Goal: Task Accomplishment & Management: Manage account settings

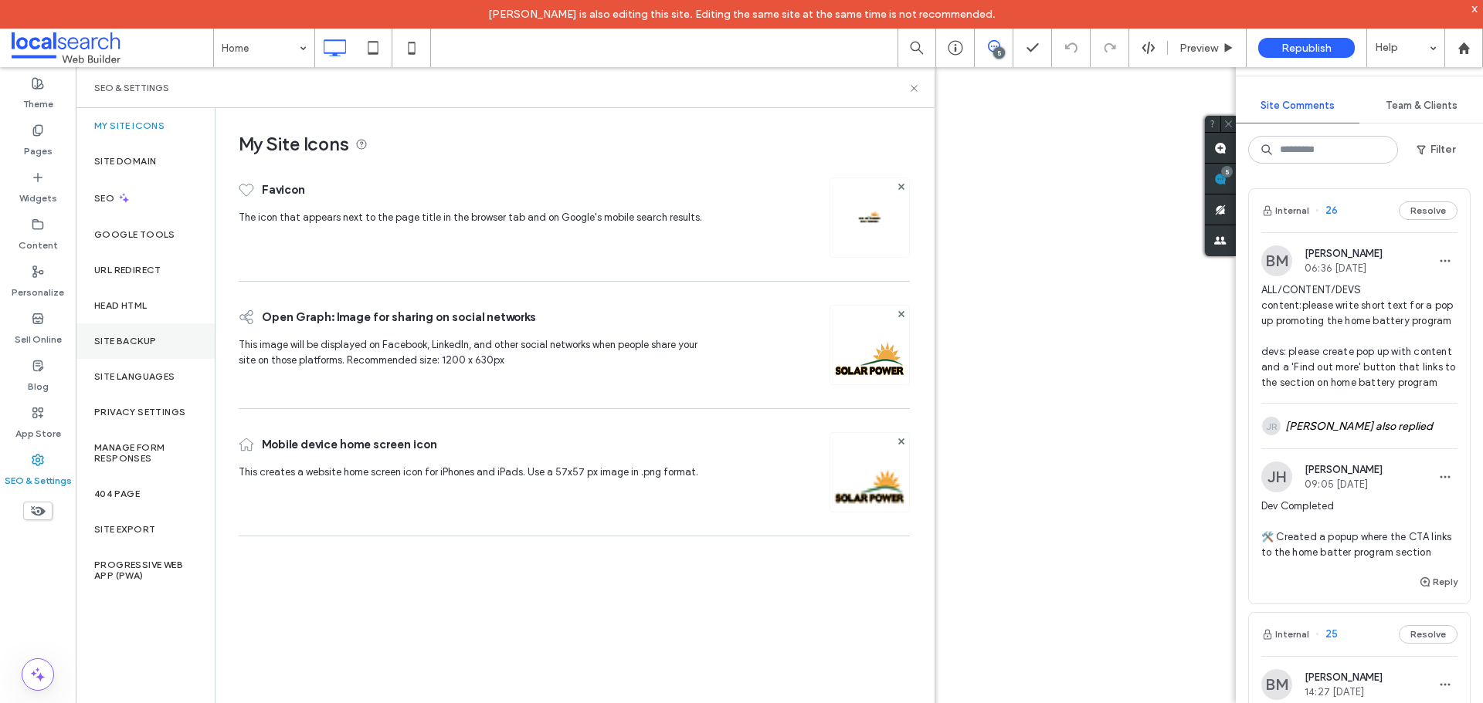
click at [154, 345] on label "Site Backup" at bounding box center [125, 341] width 62 height 11
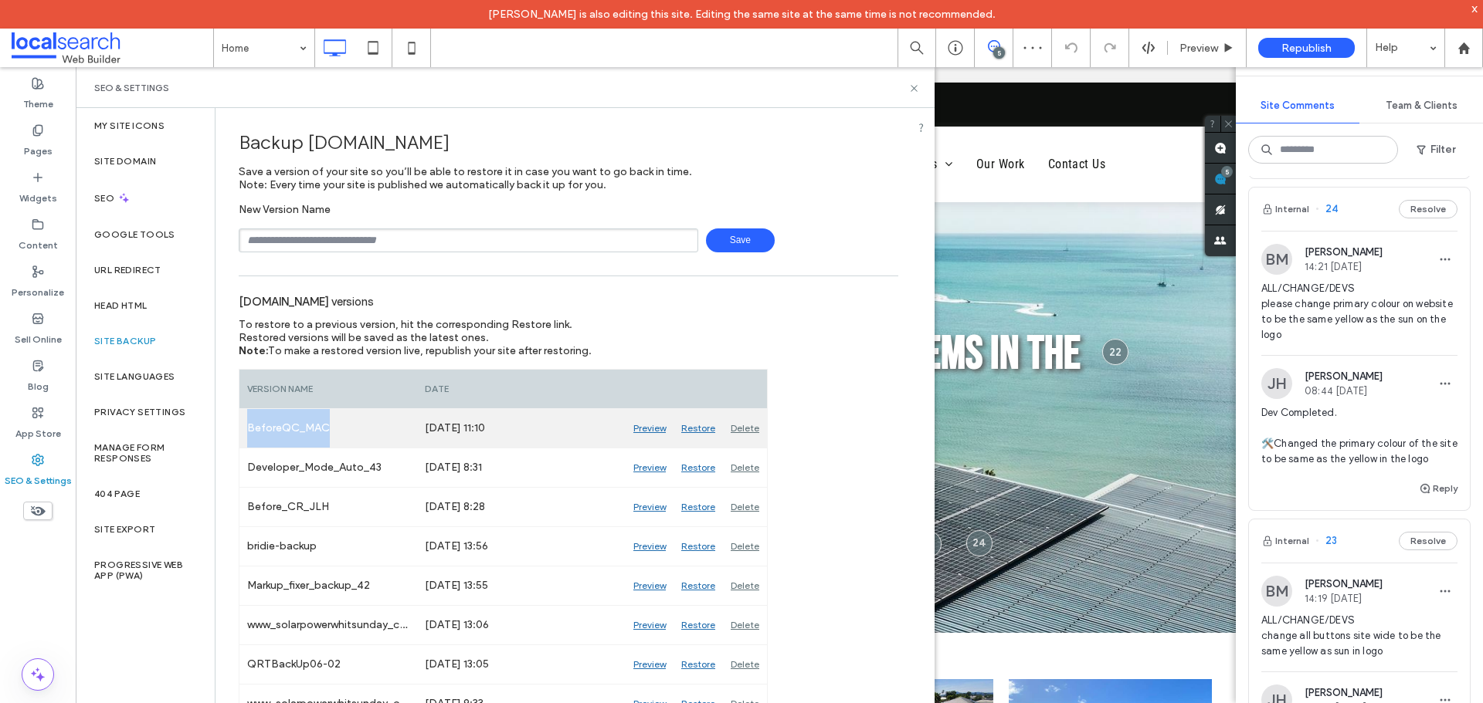
drag, startPoint x: 333, startPoint y: 428, endPoint x: 246, endPoint y: 425, distance: 87.3
click at [246, 425] on div "BeforeQC_MAC" at bounding box center [328, 428] width 178 height 39
copy div "BeforeQC_MAC"
click at [746, 429] on div "Delete" at bounding box center [745, 428] width 44 height 39
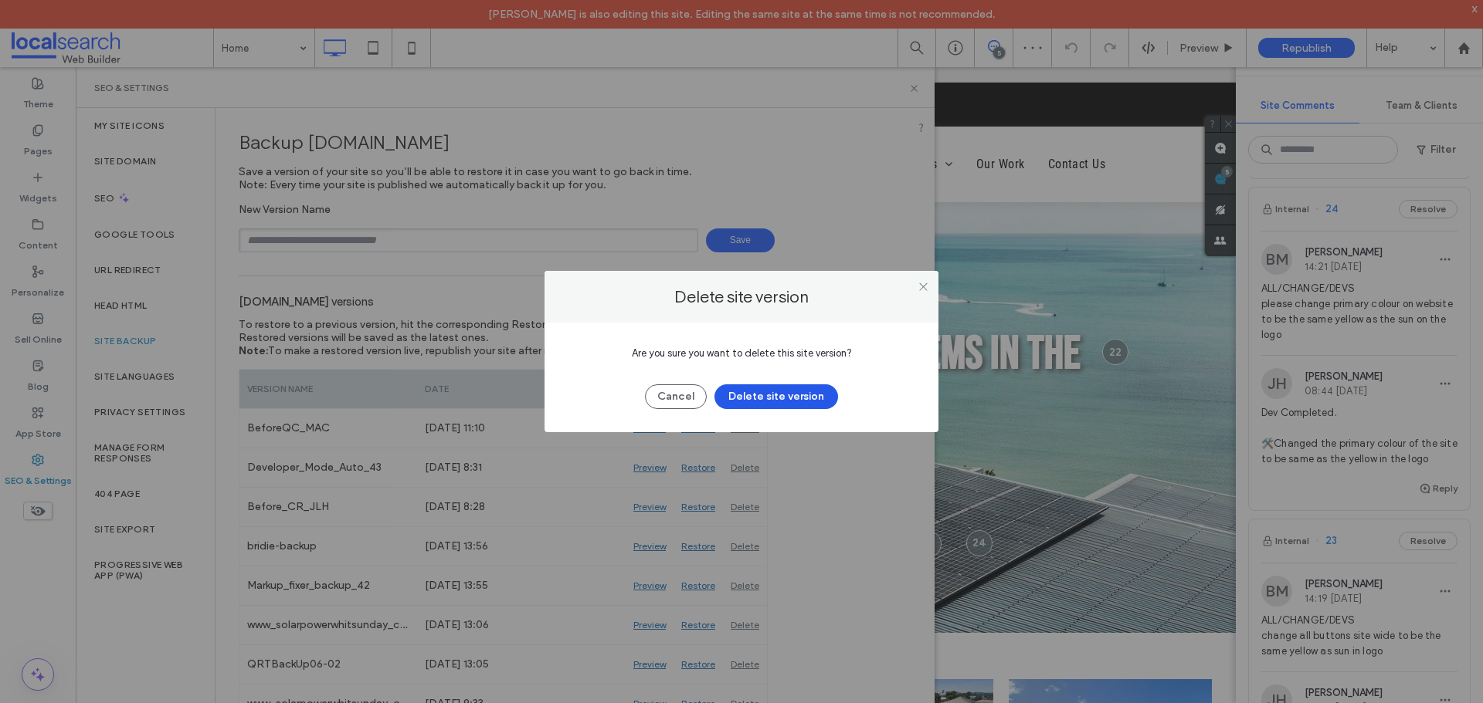
click at [769, 395] on button "Delete site version" at bounding box center [776, 397] width 124 height 25
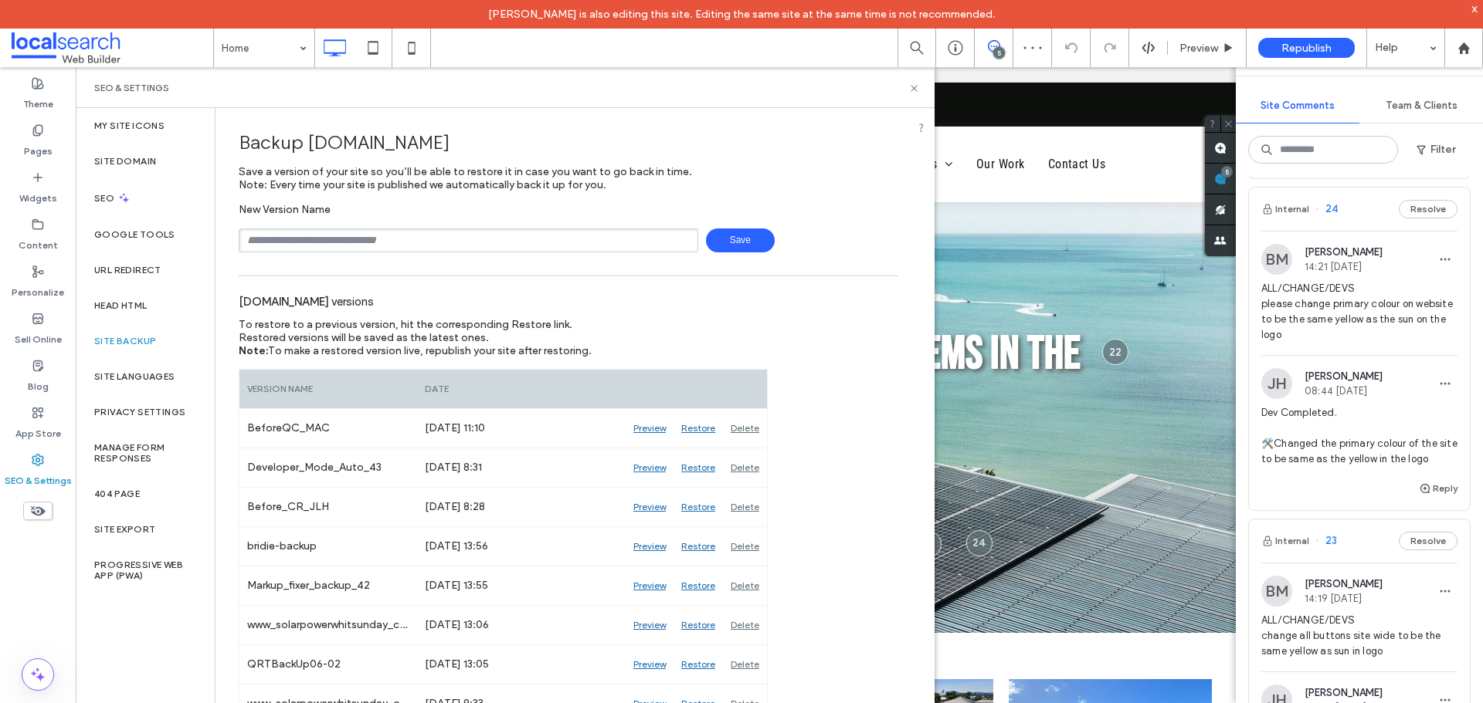
click at [376, 237] on input "text" at bounding box center [468, 241] width 459 height 24
type input "**********"
click at [735, 235] on span "Save" at bounding box center [740, 241] width 69 height 24
click at [472, 242] on input "text" at bounding box center [468, 241] width 459 height 24
paste input "**********"
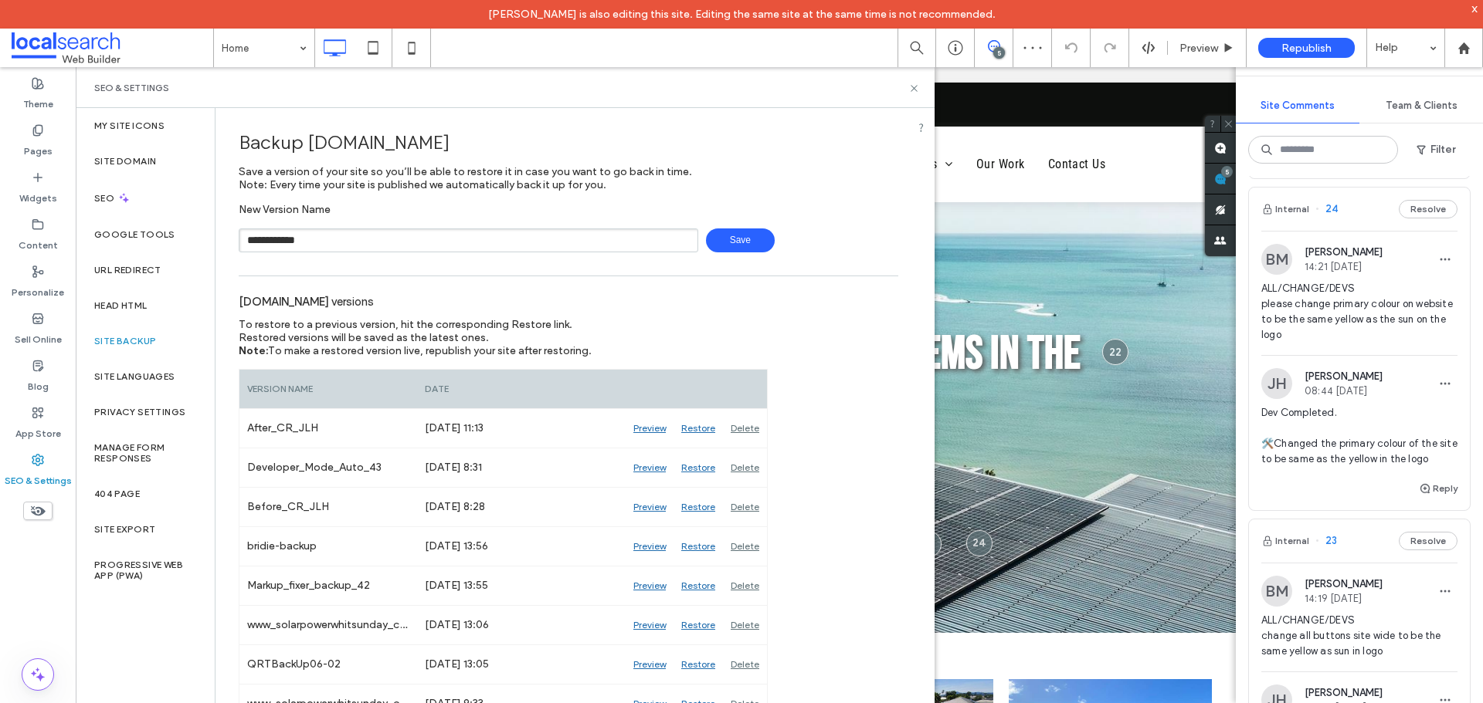
type input "**********"
click at [744, 242] on span "Save" at bounding box center [740, 241] width 69 height 24
drag, startPoint x: 577, startPoint y: 71, endPoint x: 911, endPoint y: 88, distance: 334.8
click at [911, 88] on icon at bounding box center [914, 89] width 12 height 12
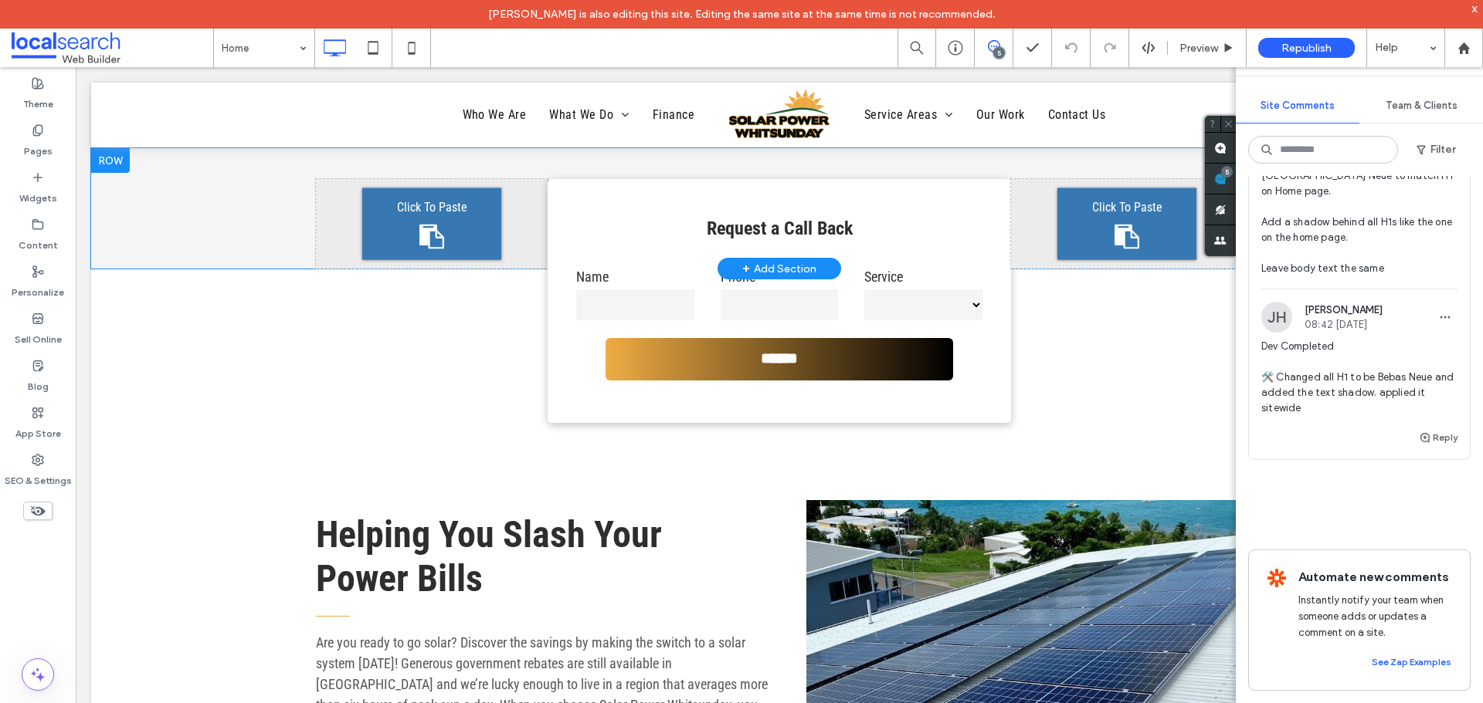
scroll to position [849, 0]
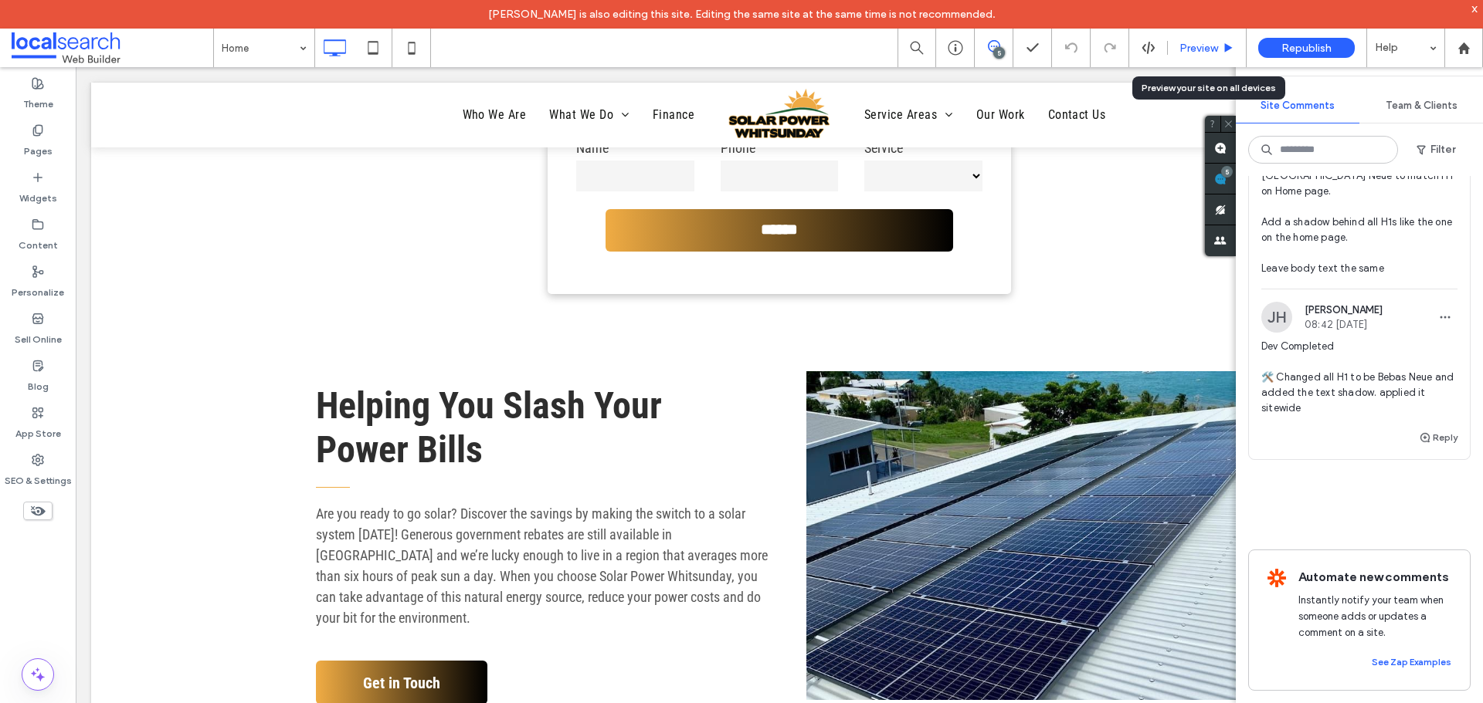
click at [1190, 47] on span "Preview" at bounding box center [1198, 48] width 39 height 13
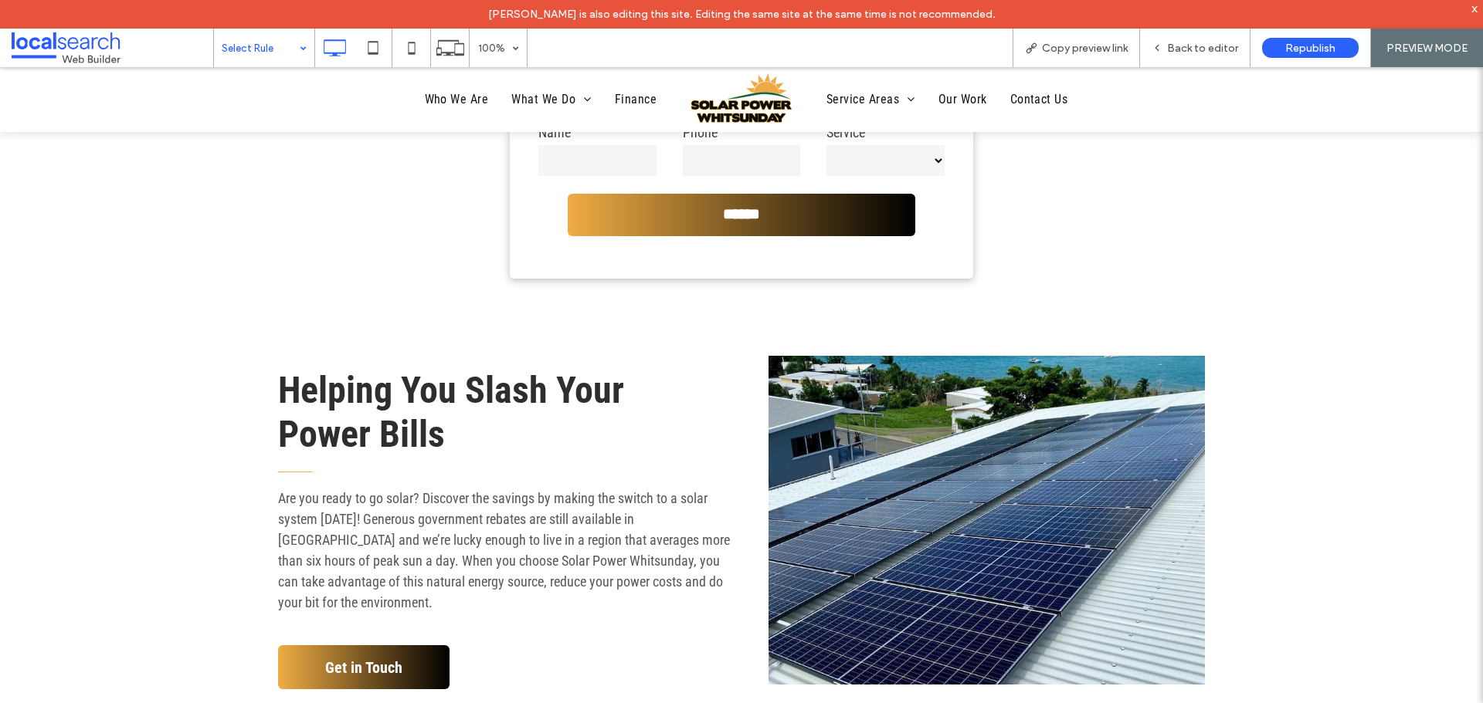
click at [256, 53] on input at bounding box center [260, 48] width 77 height 39
drag, startPoint x: 298, startPoint y: 46, endPoint x: 422, endPoint y: 45, distance: 123.6
click at [299, 47] on div "Select Rule" at bounding box center [264, 48] width 100 height 39
click at [1174, 58] on div "Back to editor" at bounding box center [1195, 48] width 110 height 39
click at [1093, 219] on div "Helping You Slash Your Power Bills Are you ready to go solar? Discover the savi…" at bounding box center [741, 449] width 1483 height 650
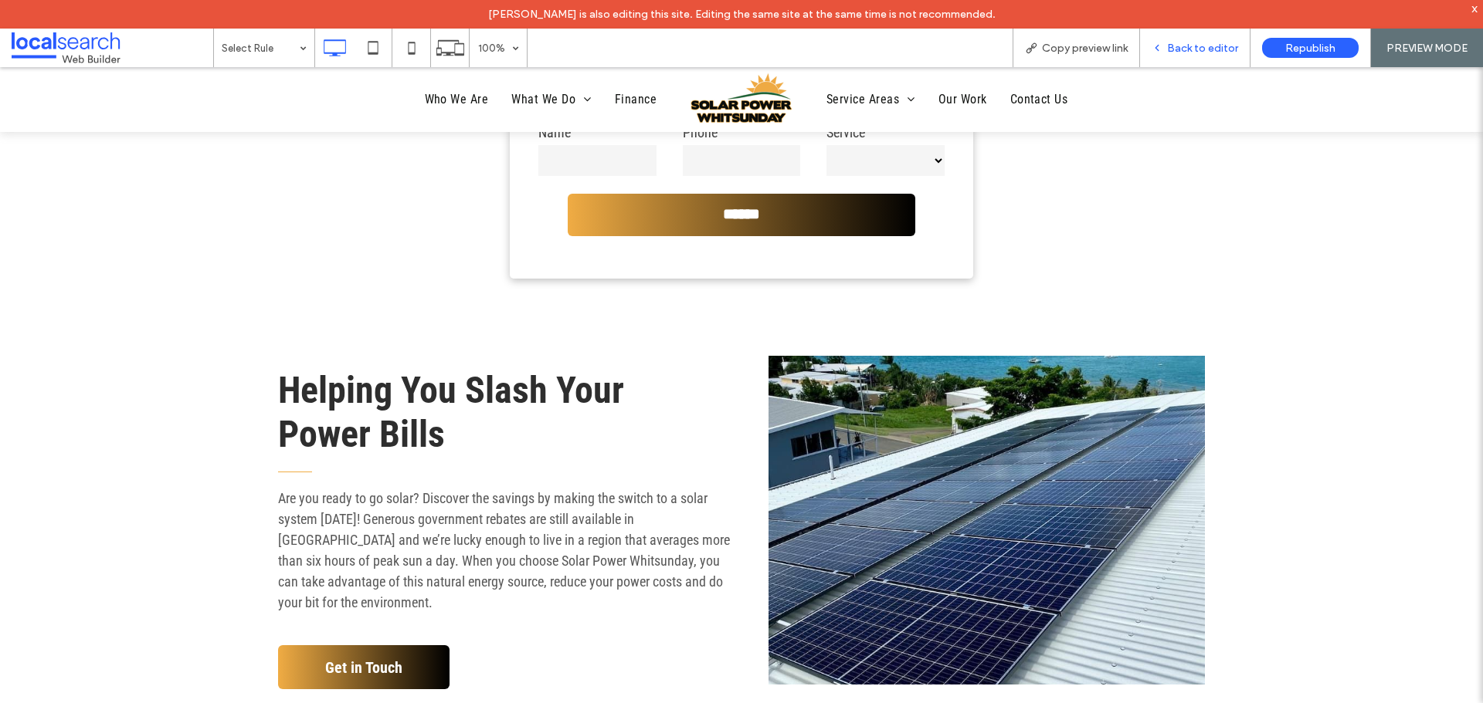
click at [1188, 61] on div "Back to editor" at bounding box center [1195, 48] width 110 height 39
click at [1183, 47] on span "Back to editor" at bounding box center [1202, 48] width 71 height 13
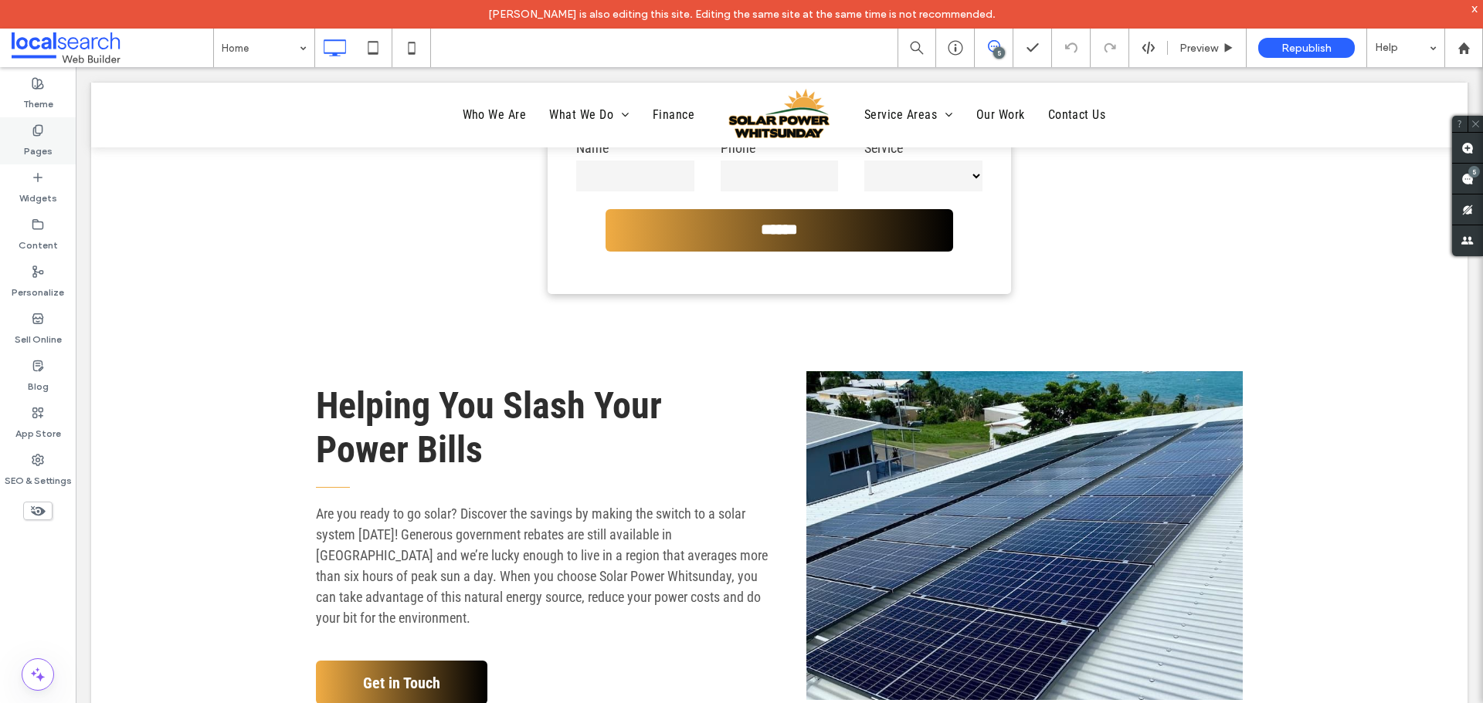
click at [36, 145] on label "Pages" at bounding box center [38, 148] width 29 height 22
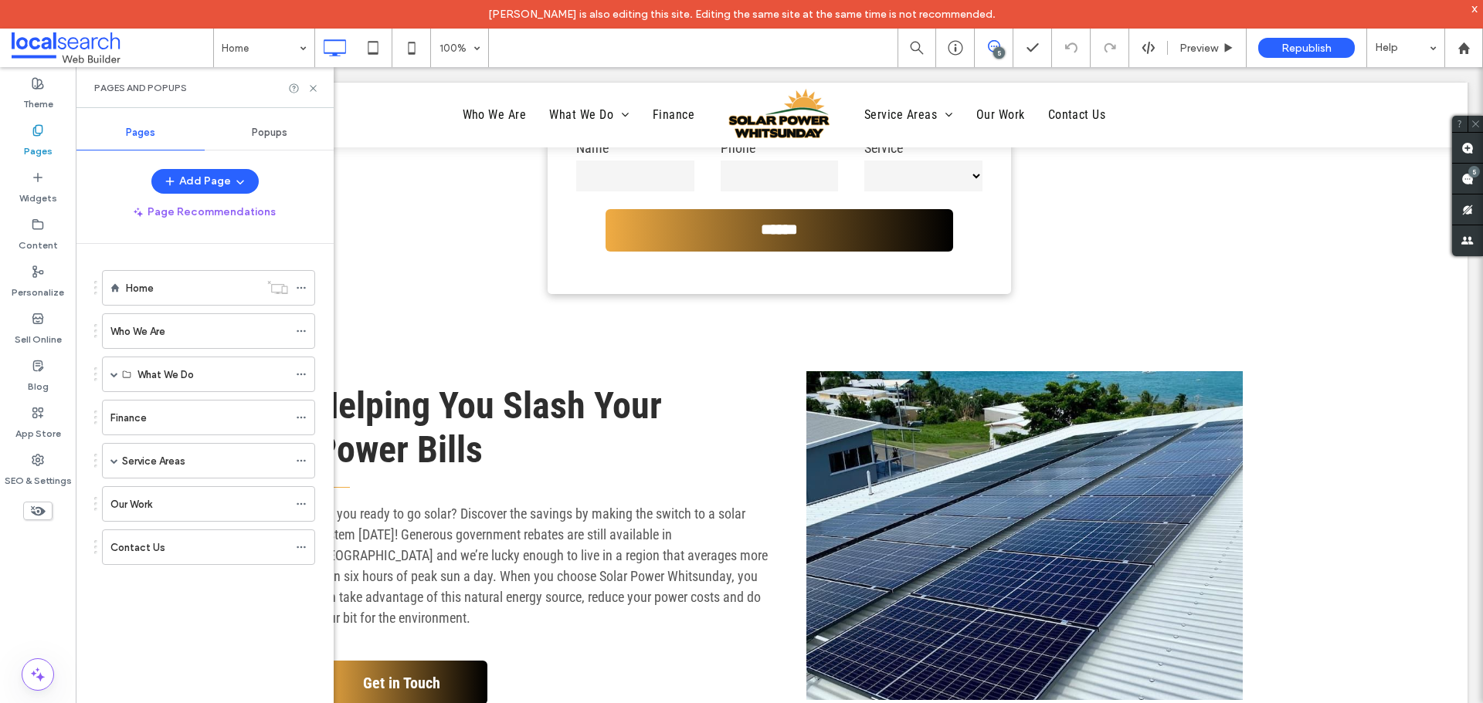
click at [268, 134] on span "Popups" at bounding box center [270, 133] width 36 height 12
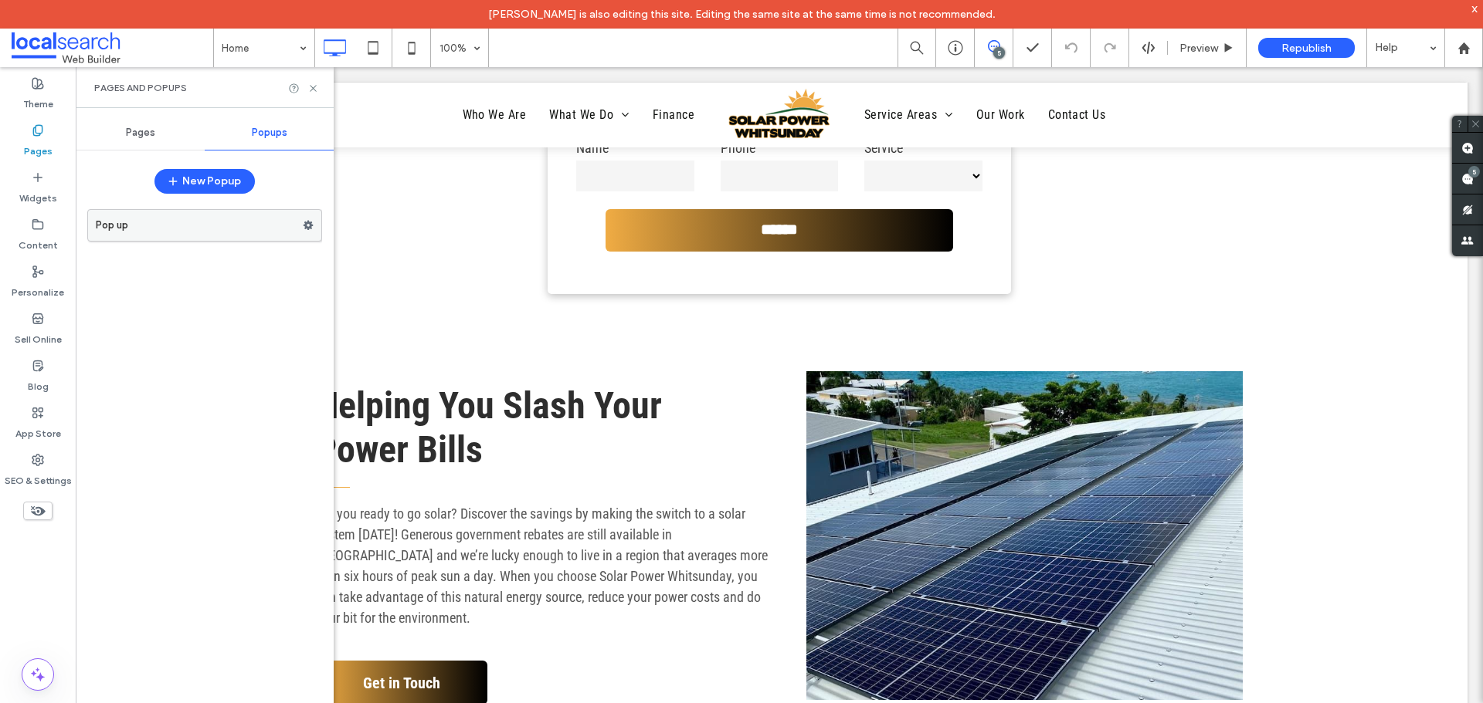
click at [184, 227] on label "Pop up" at bounding box center [199, 225] width 207 height 31
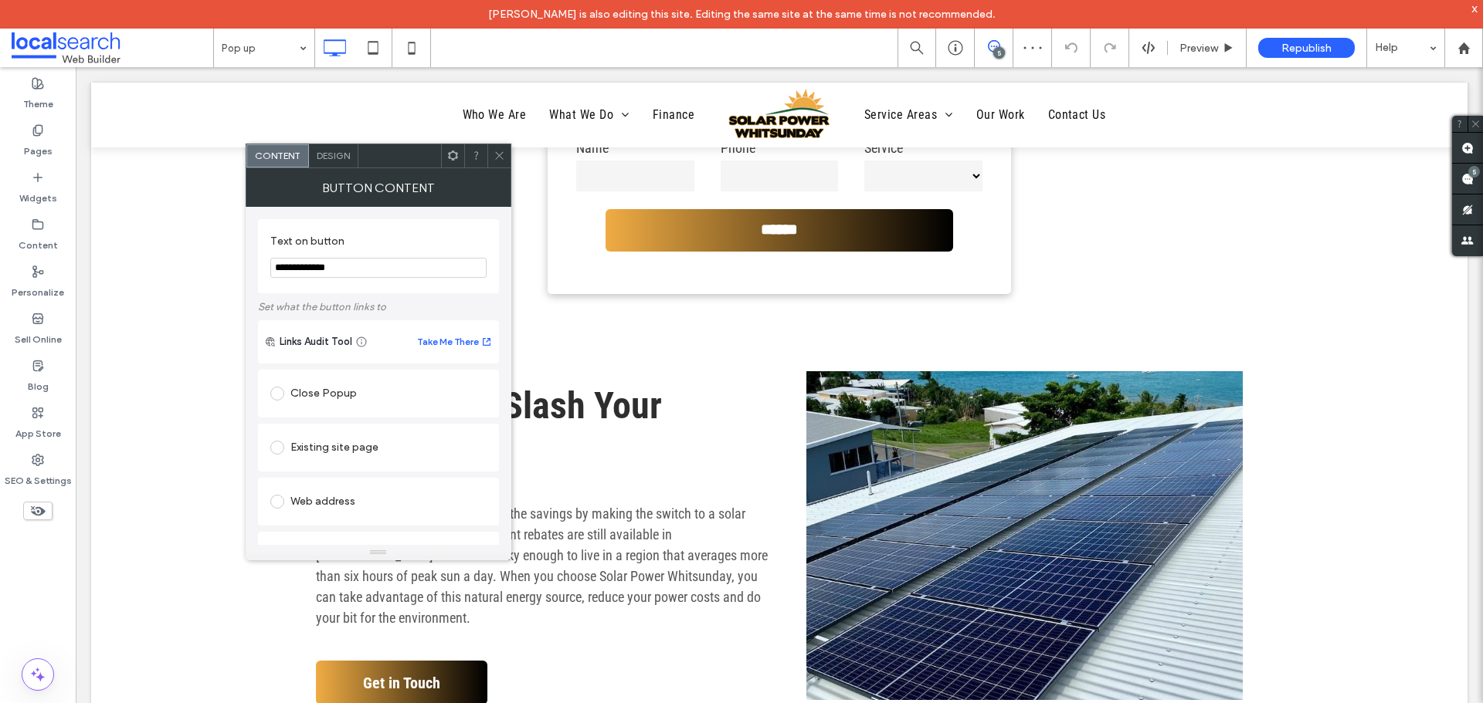
click at [343, 271] on input "**********" at bounding box center [378, 268] width 216 height 20
click at [311, 266] on input "**********" at bounding box center [378, 268] width 216 height 20
type input "**********"
click at [503, 156] on icon at bounding box center [499, 156] width 12 height 12
